Goal: Task Accomplishment & Management: Manage account settings

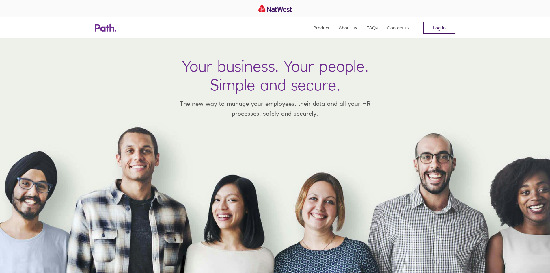
click at [435, 28] on link "Log in" at bounding box center [439, 28] width 32 height 12
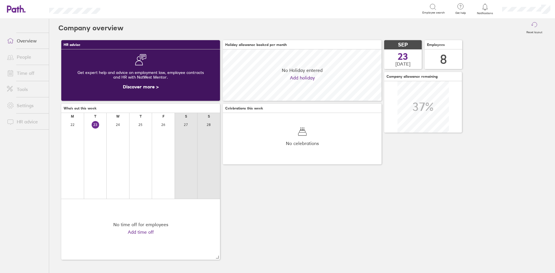
scroll to position [51, 159]
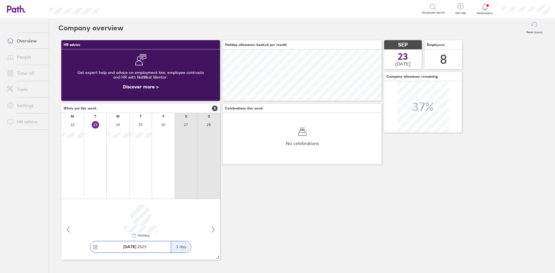
click at [485, 8] on icon at bounding box center [484, 6] width 7 height 7
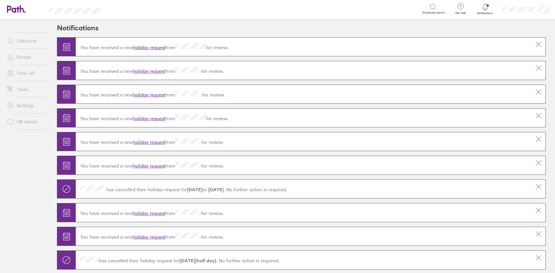
click at [153, 47] on link "holiday request" at bounding box center [149, 47] width 32 height 6
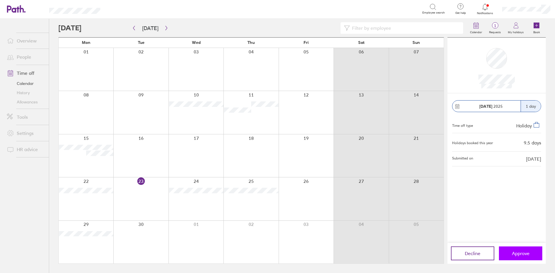
click at [518, 254] on span "Approve" at bounding box center [521, 253] width 18 height 5
